Goal: Information Seeking & Learning: Learn about a topic

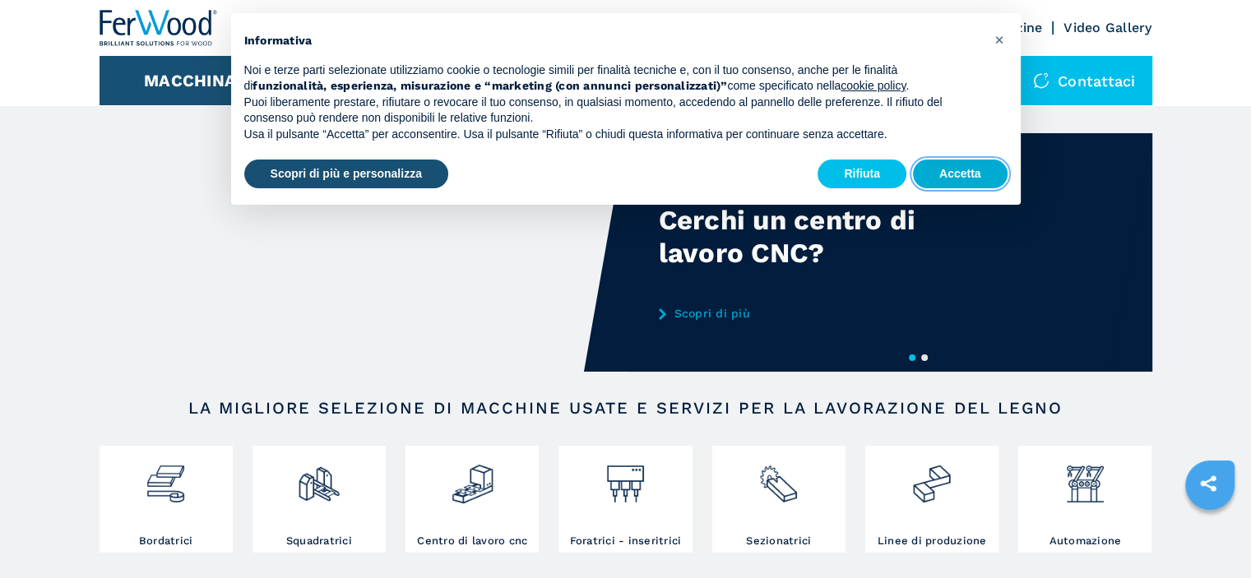
click at [961, 178] on button "Accetta" at bounding box center [960, 175] width 95 height 30
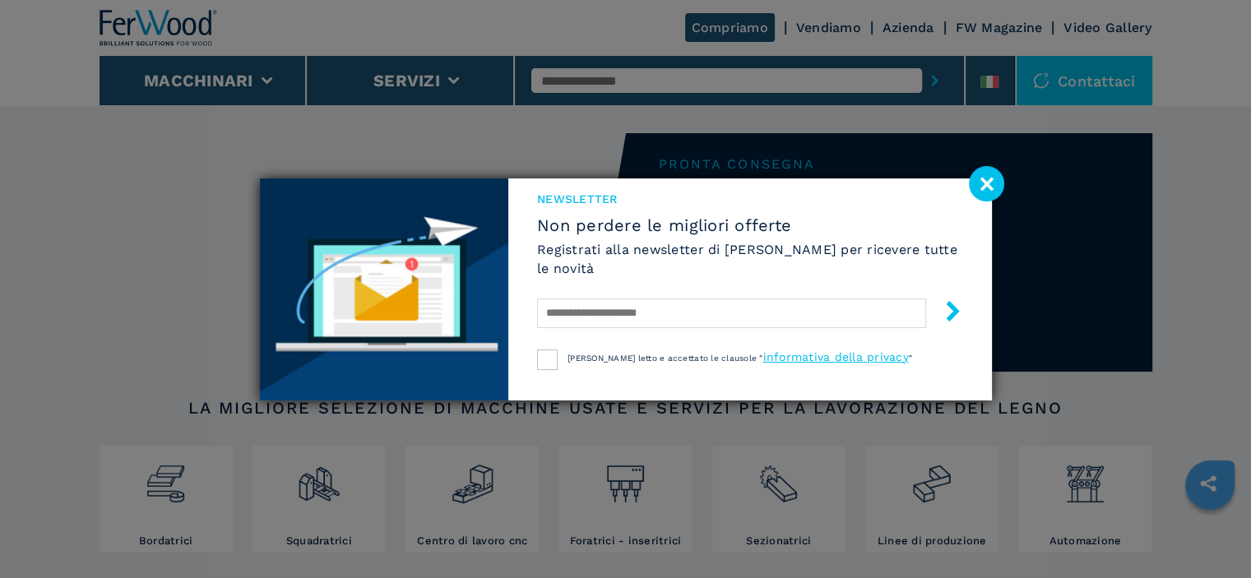
click at [993, 181] on image at bounding box center [986, 183] width 35 height 35
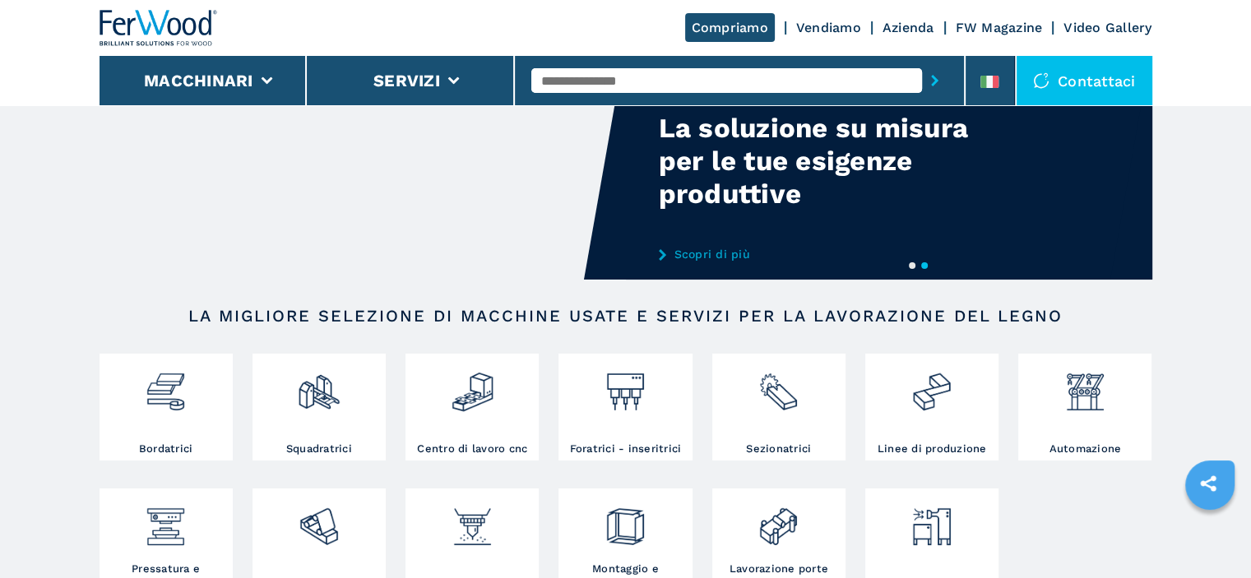
scroll to position [143, 0]
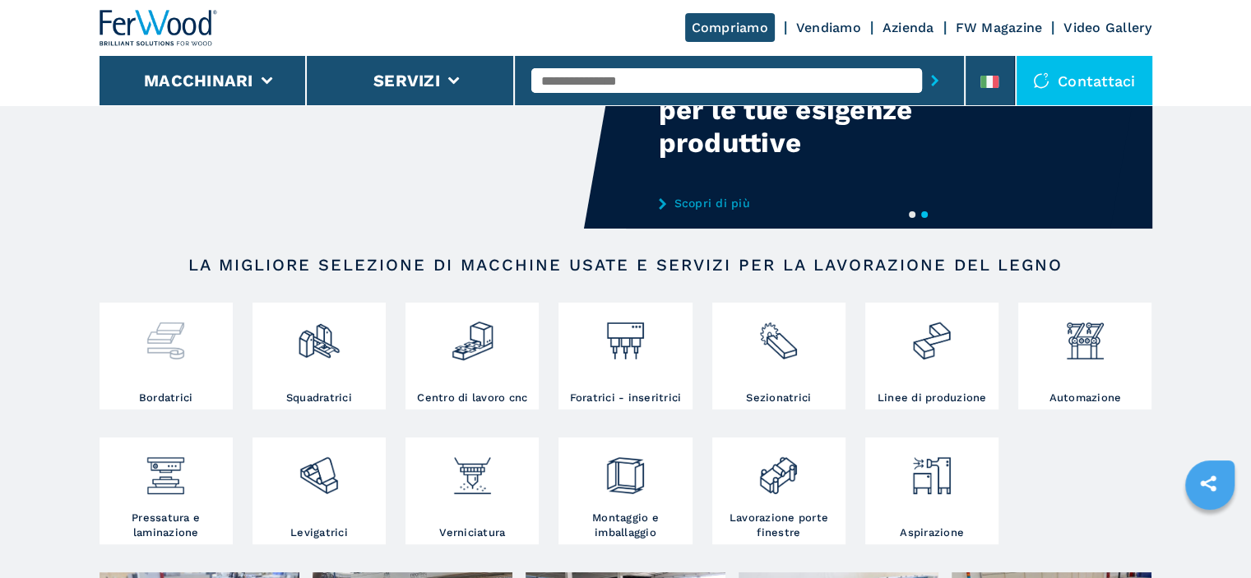
click at [141, 363] on div at bounding box center [166, 335] width 125 height 56
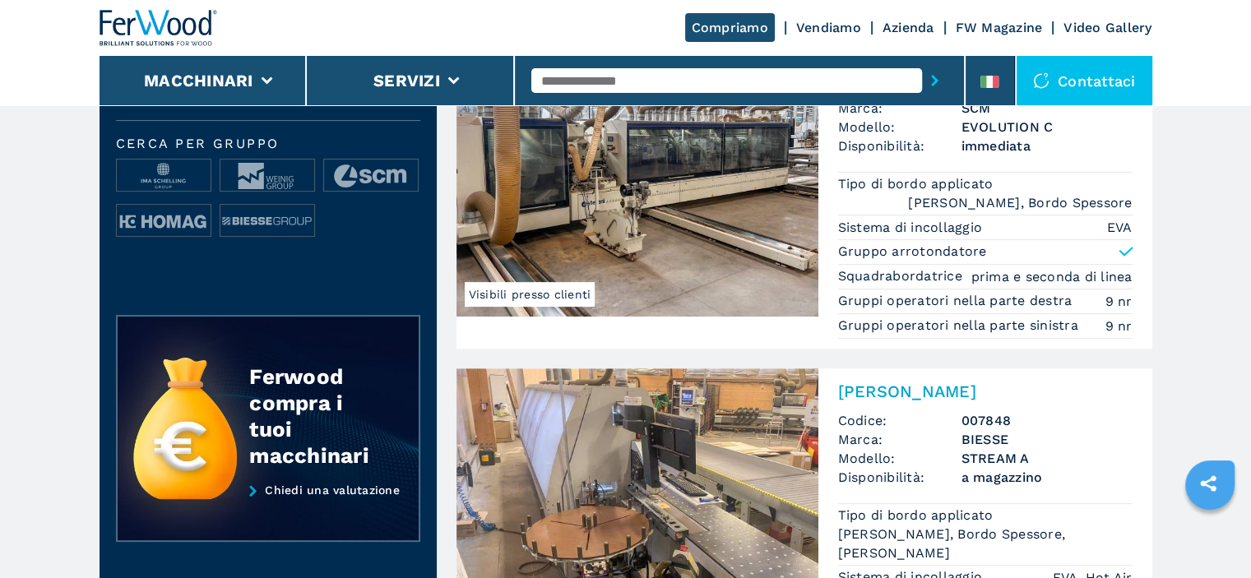
scroll to position [555, 0]
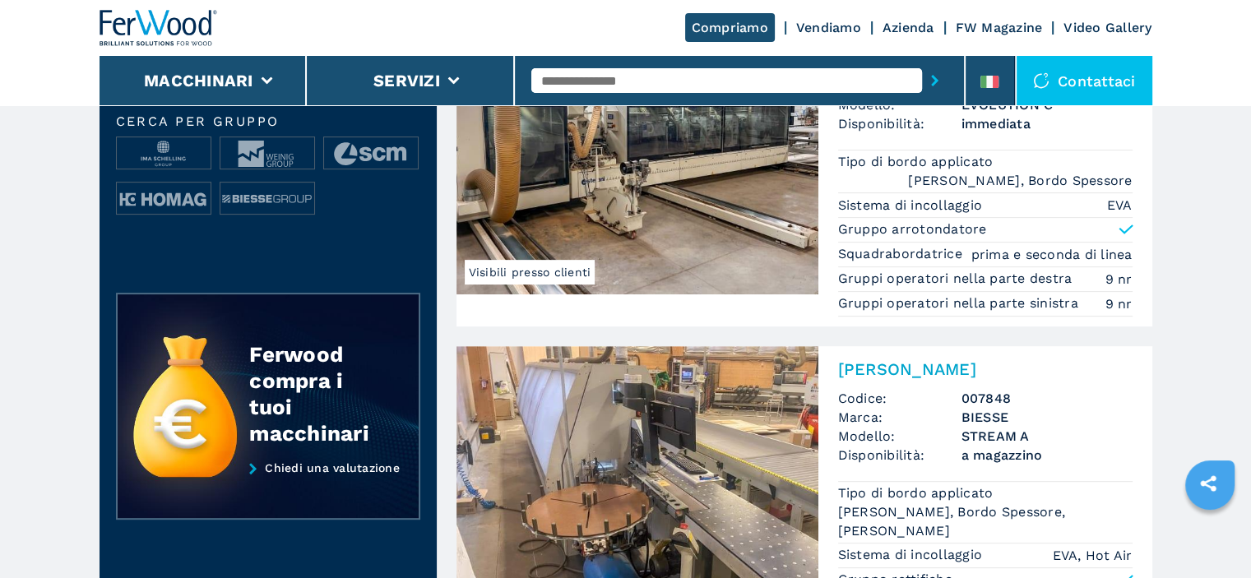
click at [787, 59] on img at bounding box center [785, 43] width 32 height 32
click at [623, 279] on img at bounding box center [637, 155] width 362 height 280
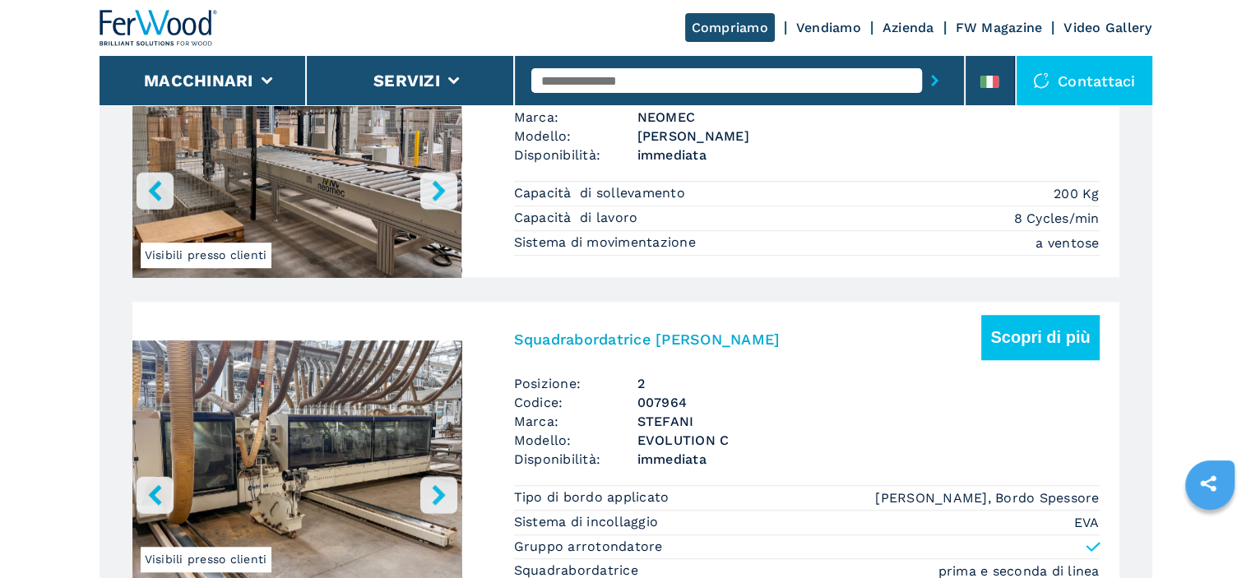
scroll to position [1174, 0]
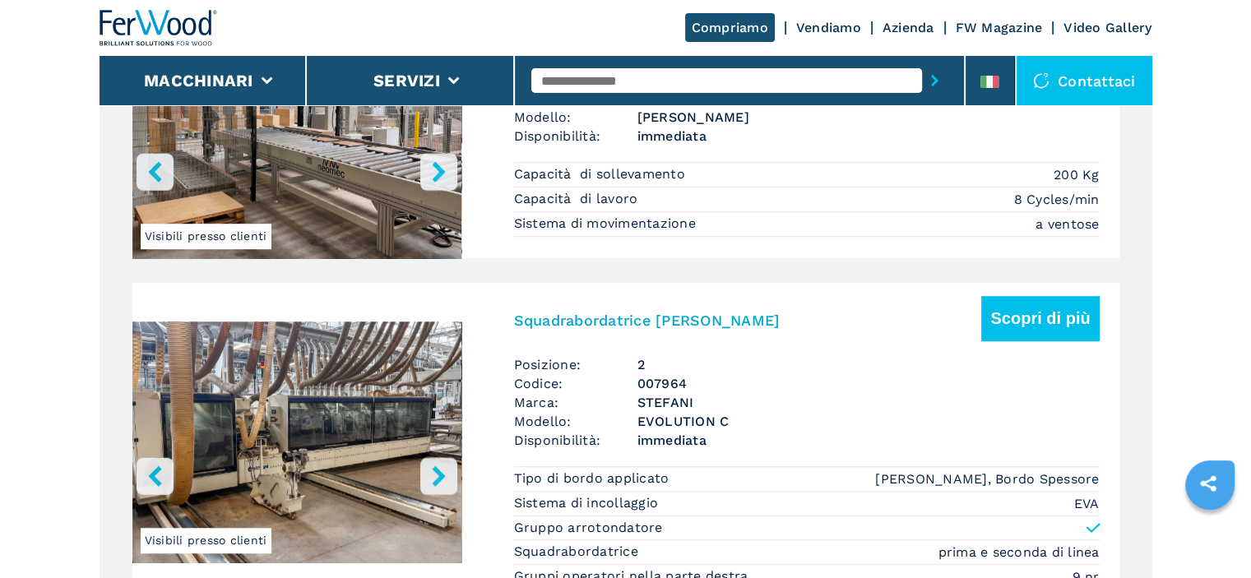
click at [441, 182] on icon "right-button" at bounding box center [438, 171] width 21 height 21
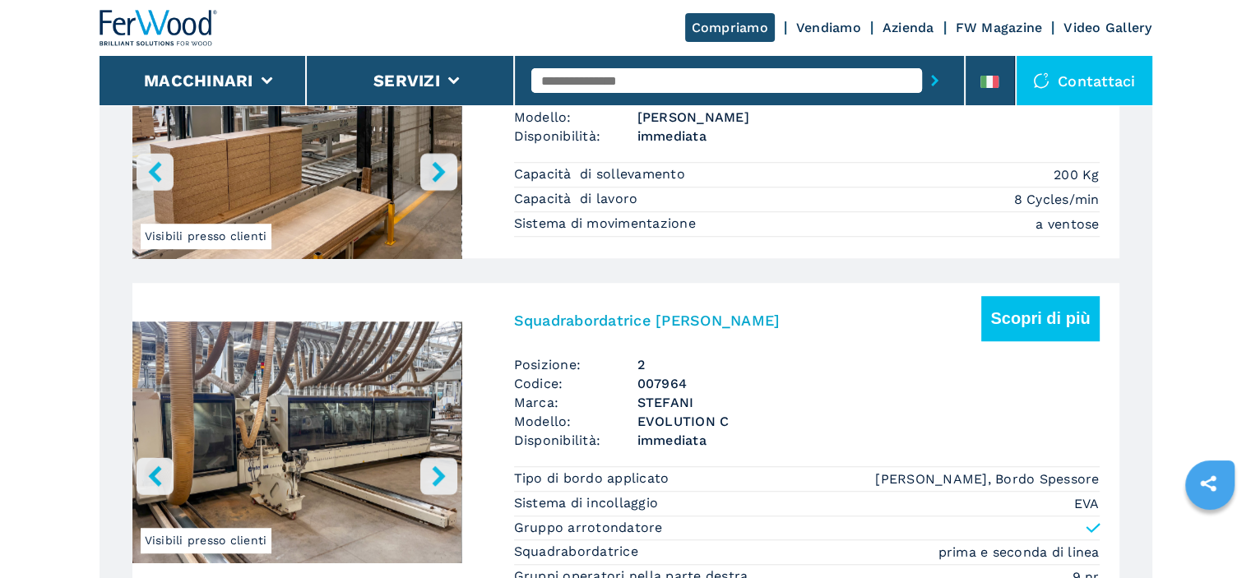
click at [447, 182] on icon "right-button" at bounding box center [438, 171] width 21 height 21
click at [433, 182] on icon "right-button" at bounding box center [438, 171] width 21 height 21
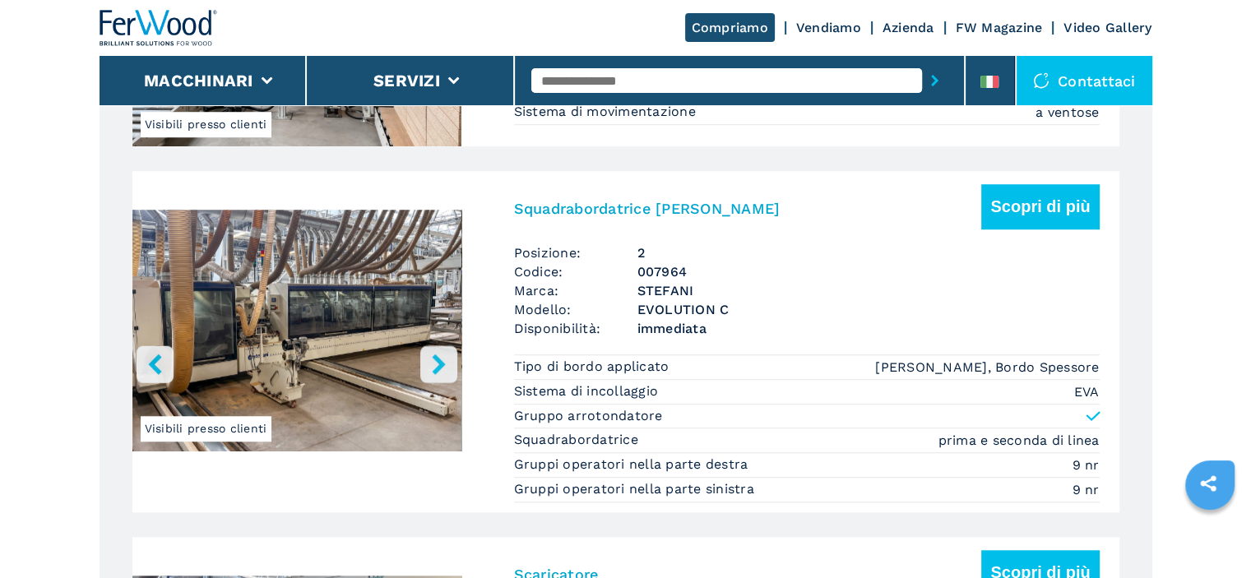
scroll to position [1320, 0]
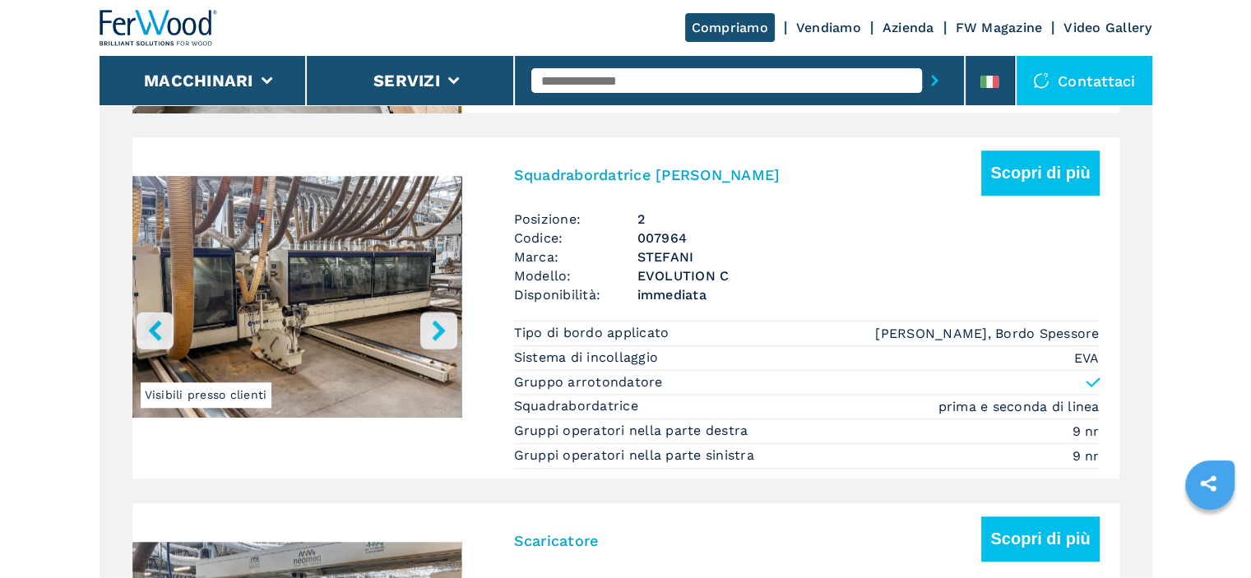
click at [544, 285] on span "Modello:" at bounding box center [575, 275] width 123 height 19
click at [1165, 183] on main "HOMEPAGE | macchinari | linee di produzione | linea di squadrabordatura | evolu…" at bounding box center [625, 442] width 1251 height 3525
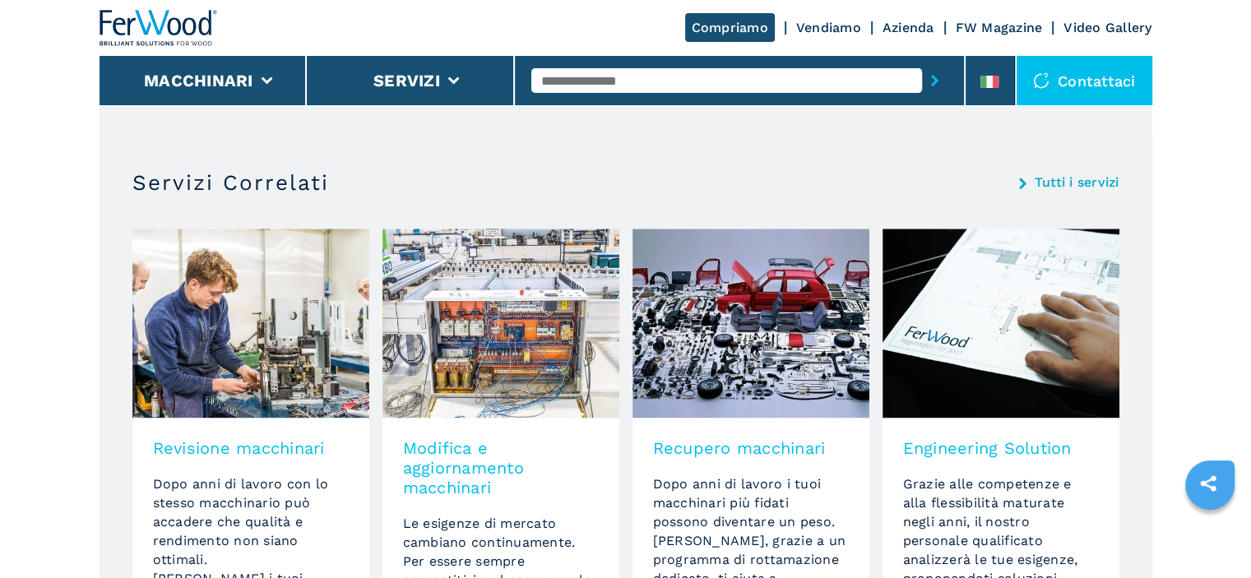
scroll to position [3427, 0]
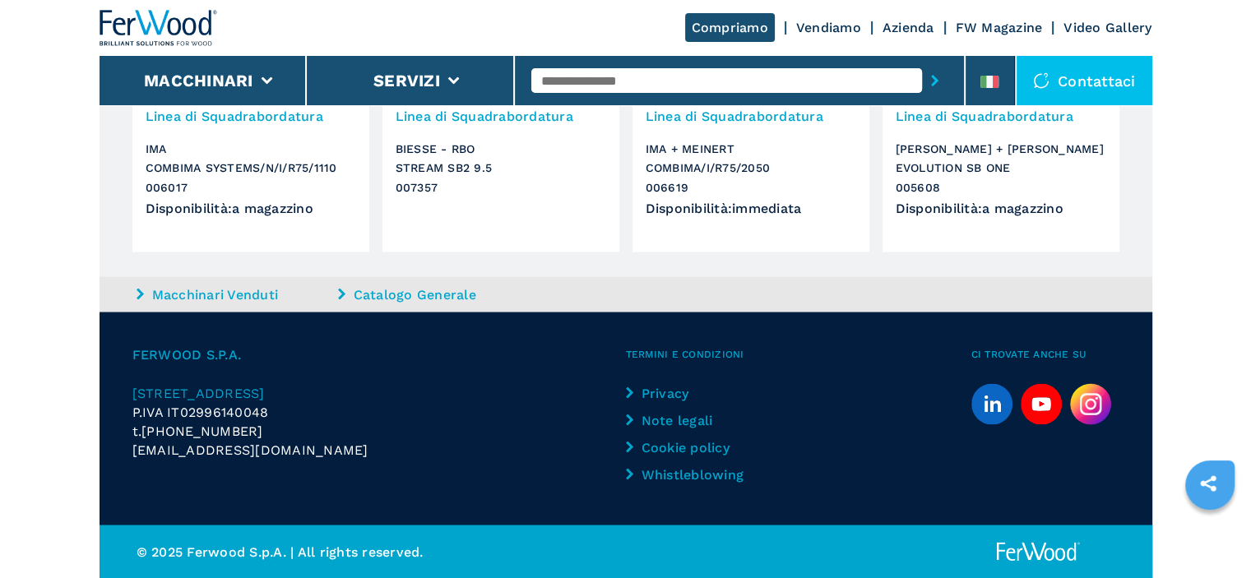
click at [679, 410] on link "Note legali" at bounding box center [694, 419] width 137 height 19
click at [677, 410] on link "Note legali" at bounding box center [694, 419] width 137 height 19
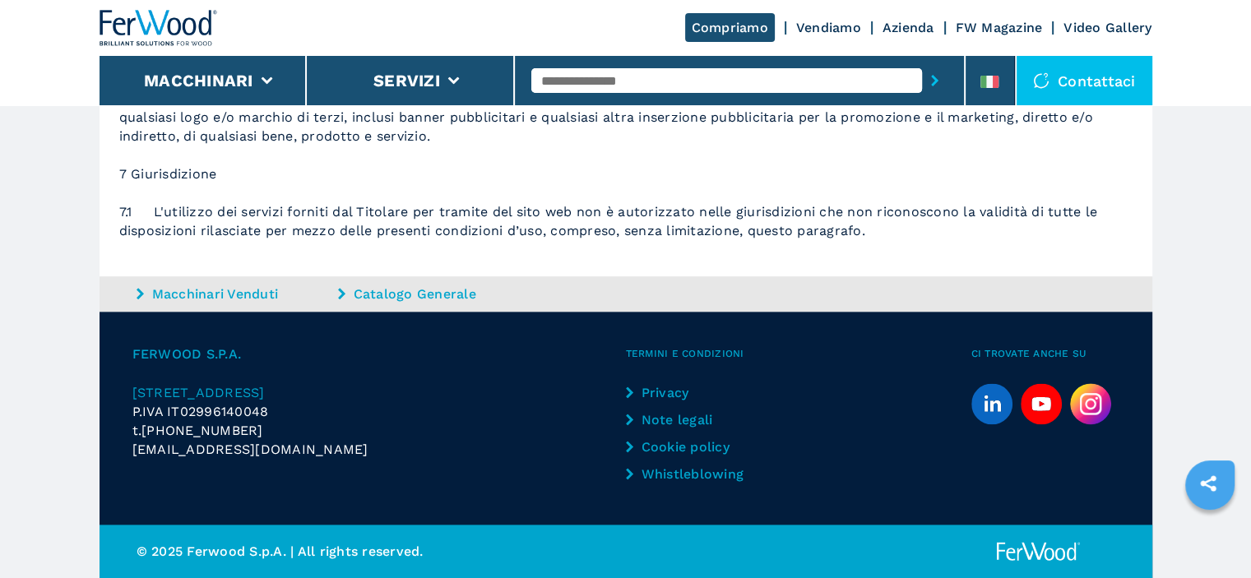
scroll to position [2857, 0]
click at [663, 465] on link "Whistleblowing" at bounding box center [694, 474] width 137 height 19
